Goal: Browse casually

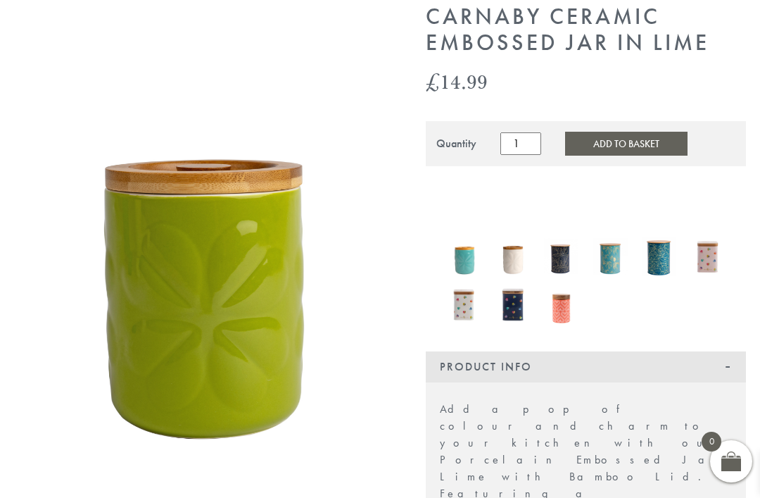
scroll to position [203, 0]
